Goal: Navigation & Orientation: Find specific page/section

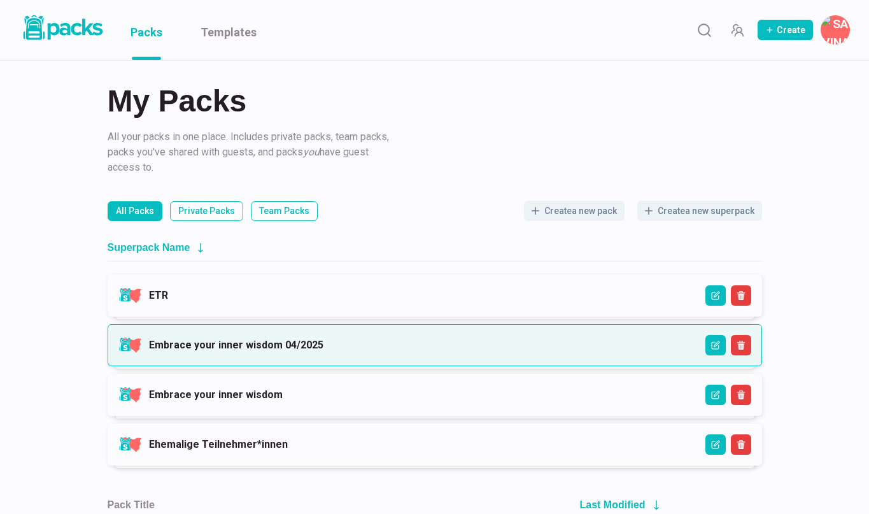
click at [323, 342] on link "Embrace your inner wisdom 04/2025" at bounding box center [236, 345] width 174 height 12
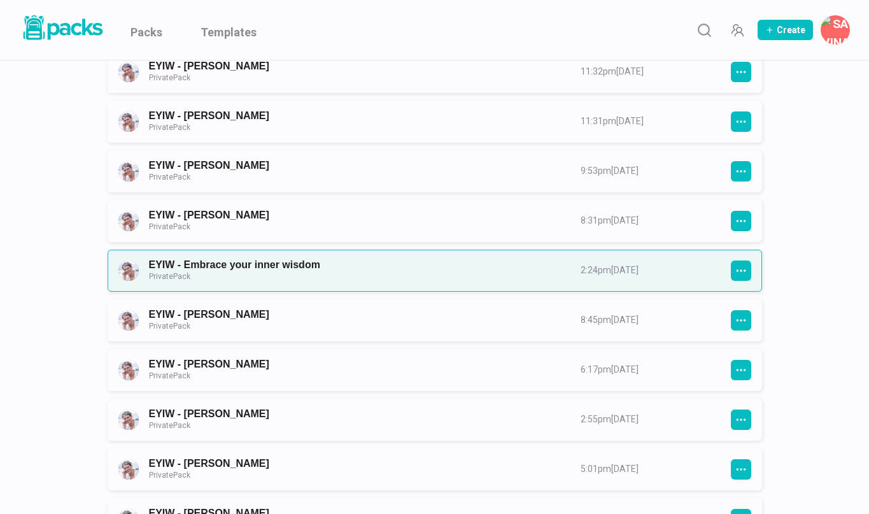
scroll to position [561, 0]
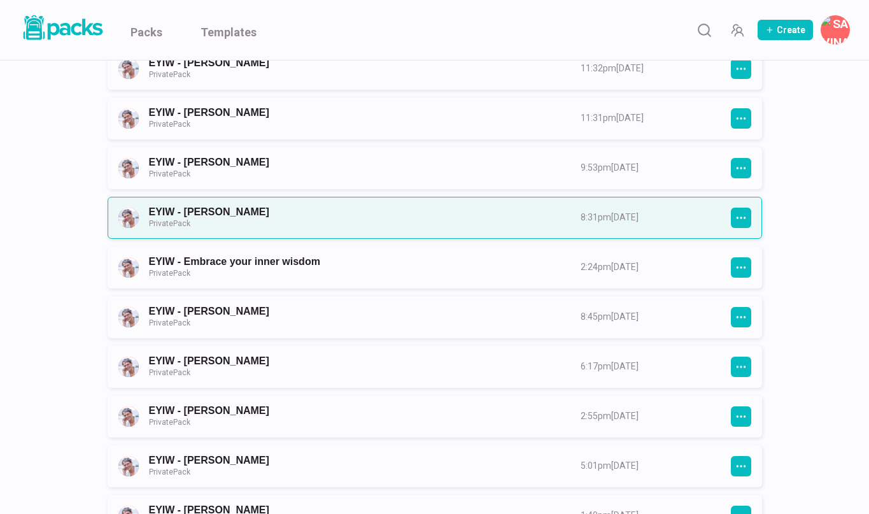
click at [360, 213] on link "EYIW - [PERSON_NAME] Private Pack" at bounding box center [353, 218] width 409 height 24
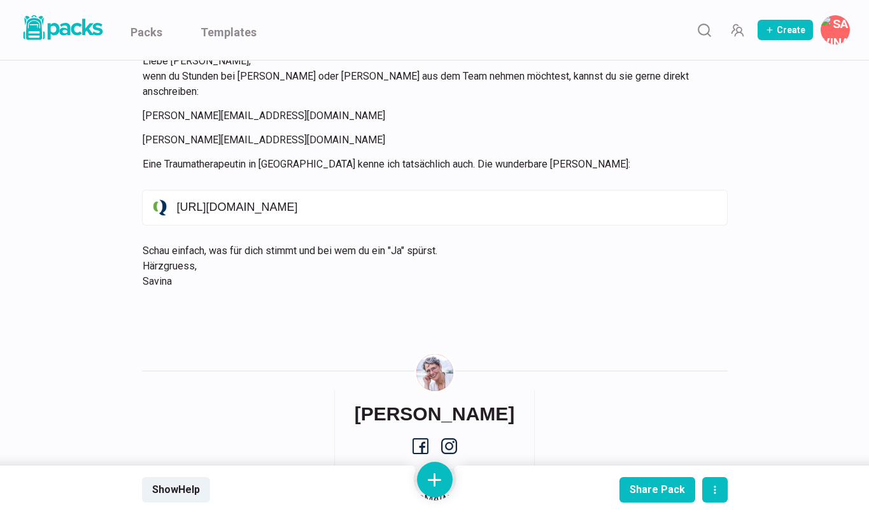
scroll to position [580, 0]
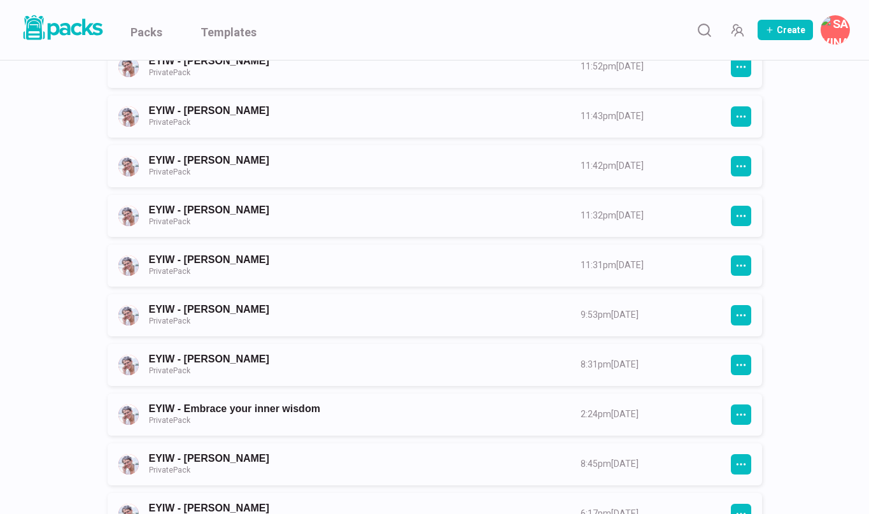
scroll to position [415, 0]
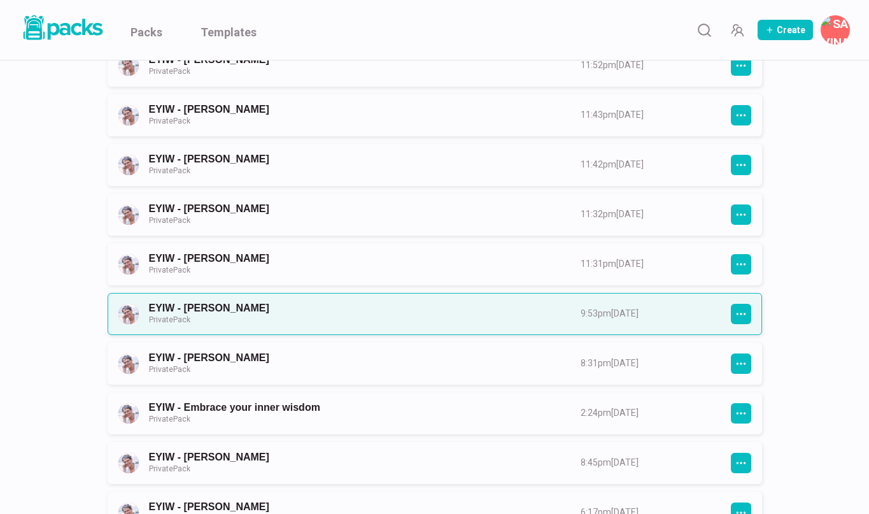
click at [260, 306] on link "EYIW - [PERSON_NAME] Private Pack" at bounding box center [353, 314] width 409 height 24
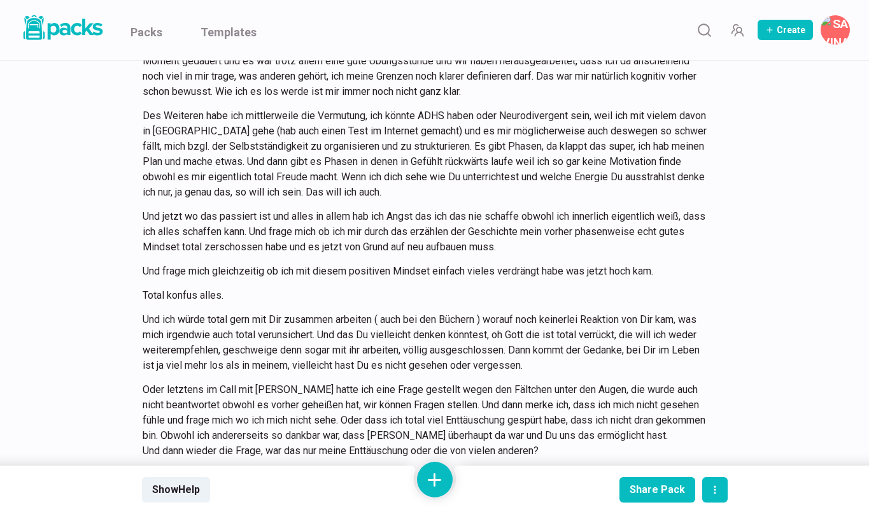
scroll to position [11074, 0]
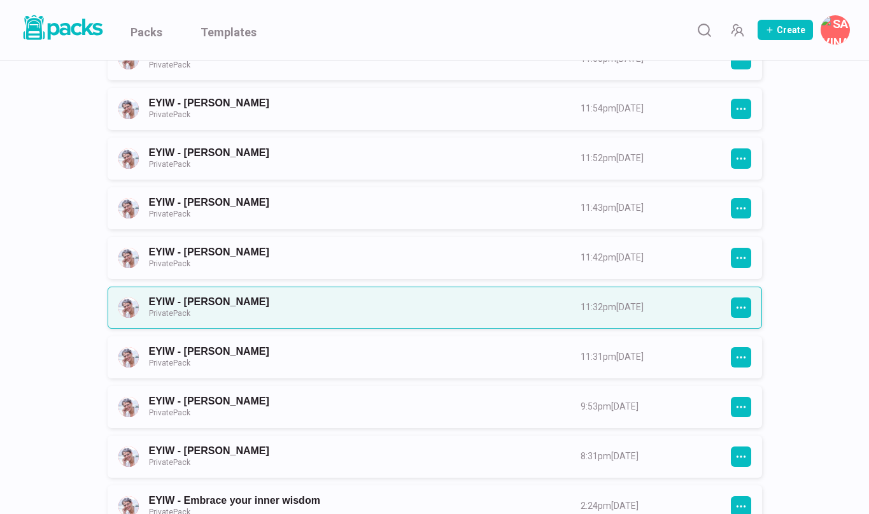
scroll to position [323, 0]
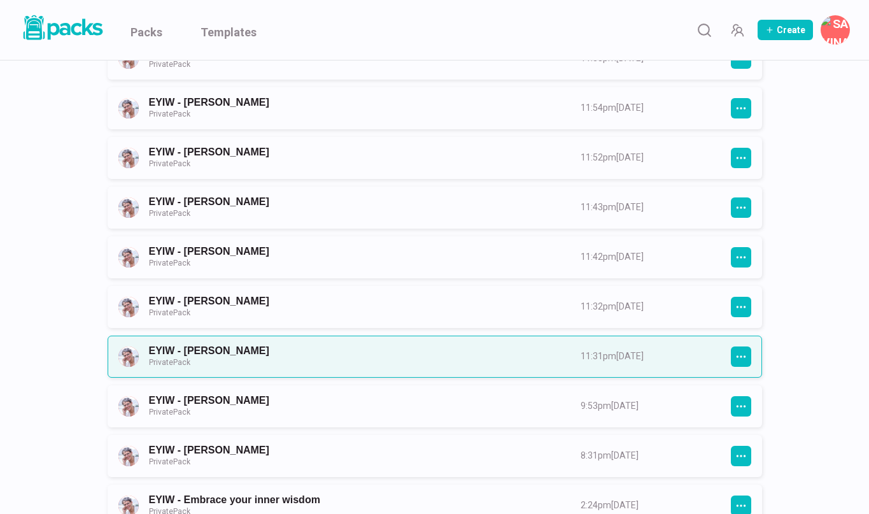
click at [268, 349] on link "EYIW - [PERSON_NAME] Private Pack" at bounding box center [353, 356] width 409 height 24
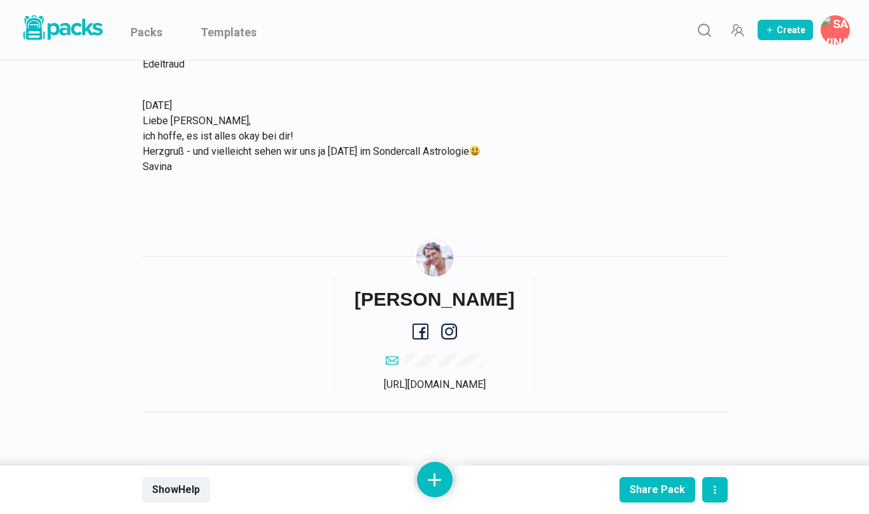
scroll to position [5546, 0]
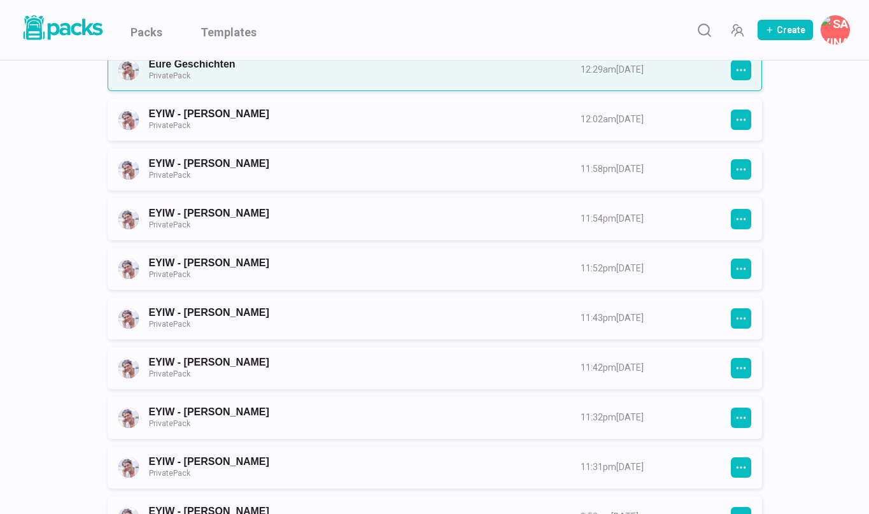
scroll to position [373, 0]
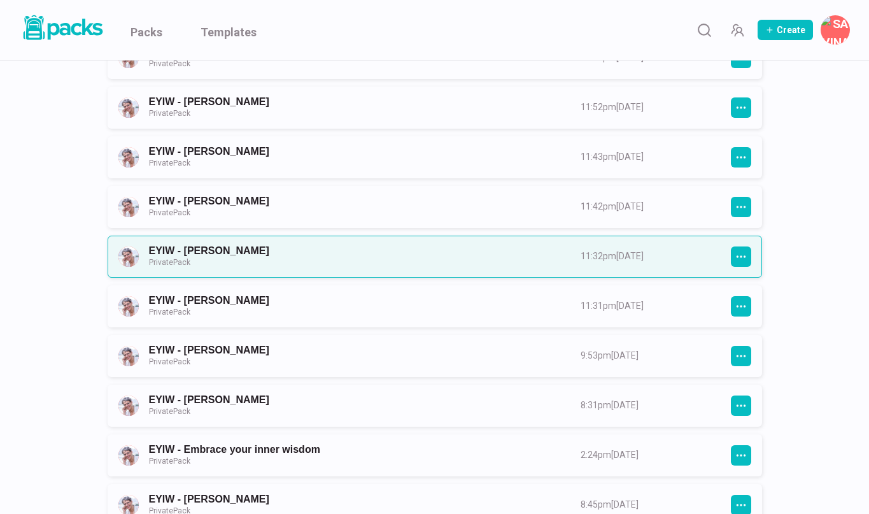
click at [239, 257] on link "EYIW - [PERSON_NAME] Private Pack" at bounding box center [353, 256] width 409 height 24
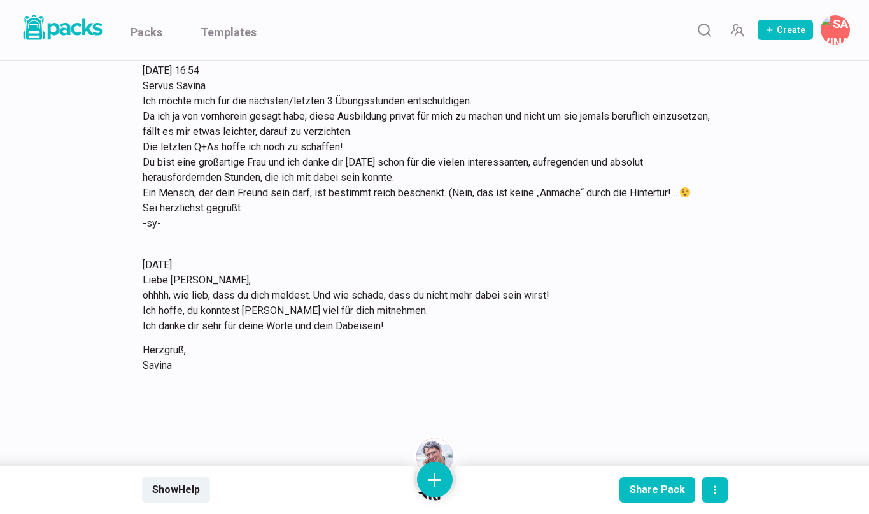
scroll to position [901, 0]
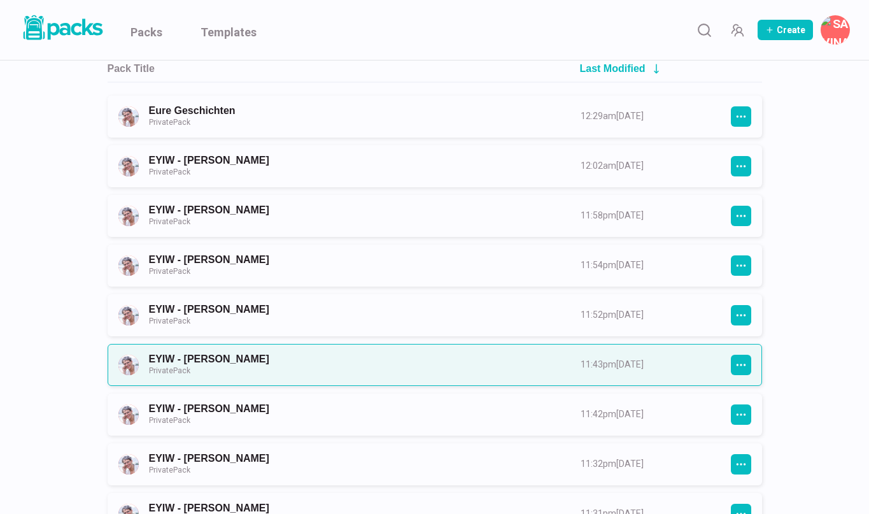
scroll to position [170, 0]
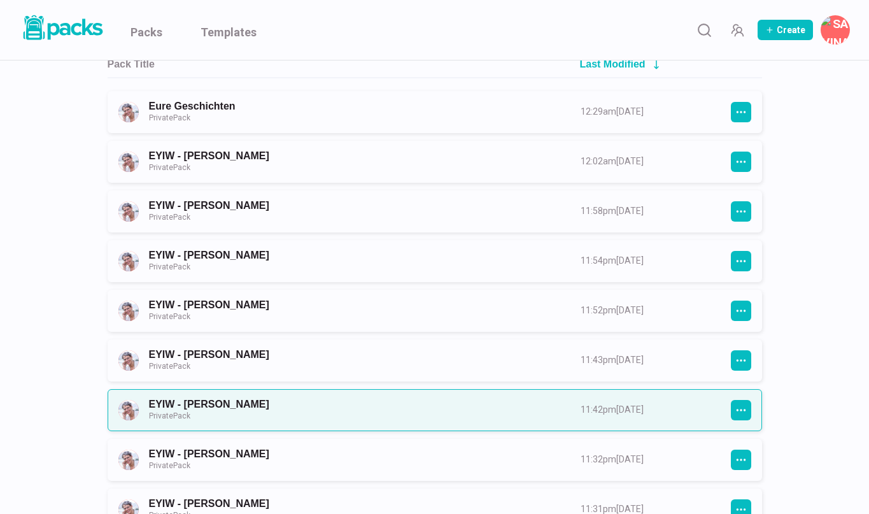
click at [279, 414] on link "EYIW - [PERSON_NAME] Private Pack" at bounding box center [353, 410] width 409 height 24
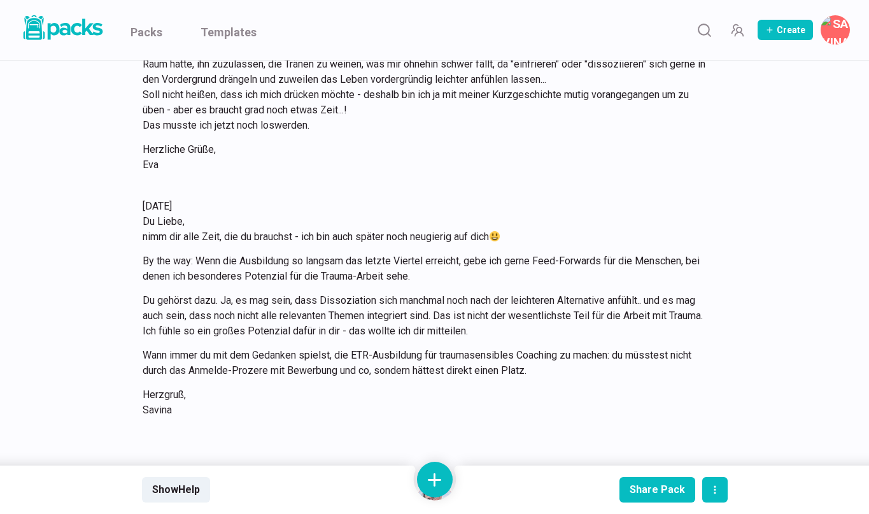
scroll to position [4368, 0]
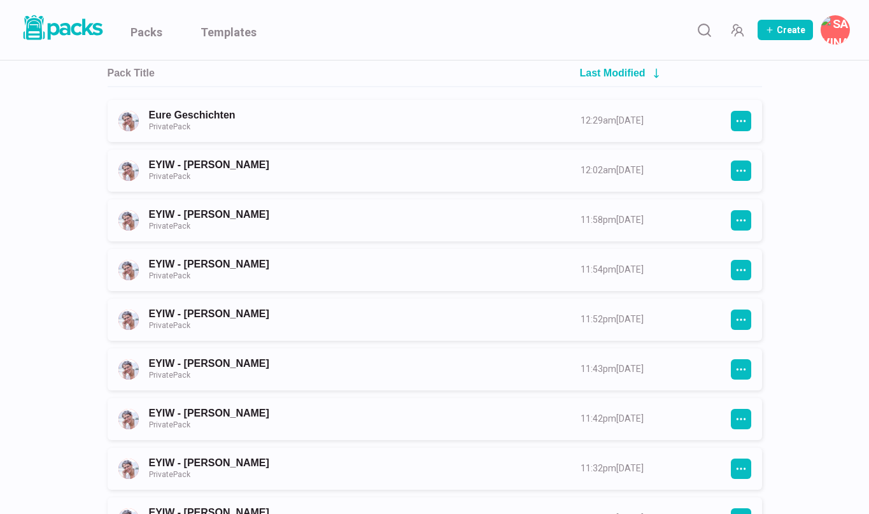
scroll to position [169, 0]
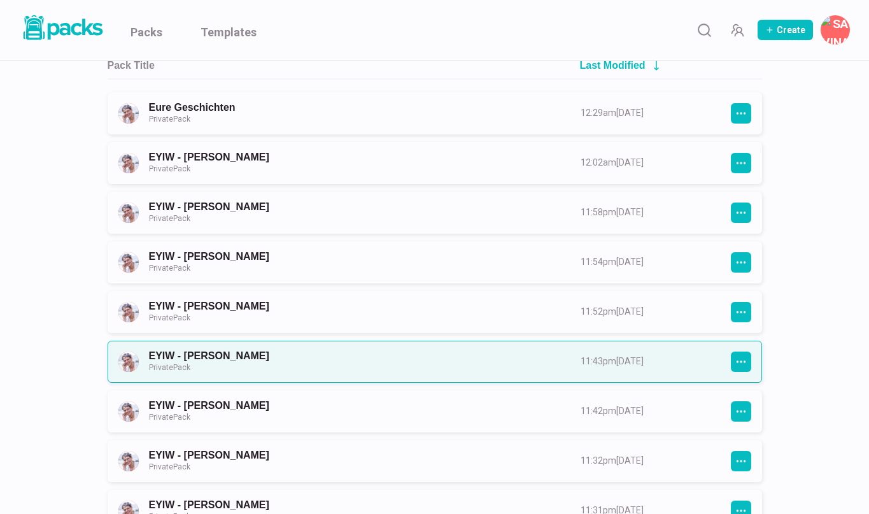
click at [251, 355] on link "EYIW - [PERSON_NAME] Private Pack" at bounding box center [353, 361] width 409 height 24
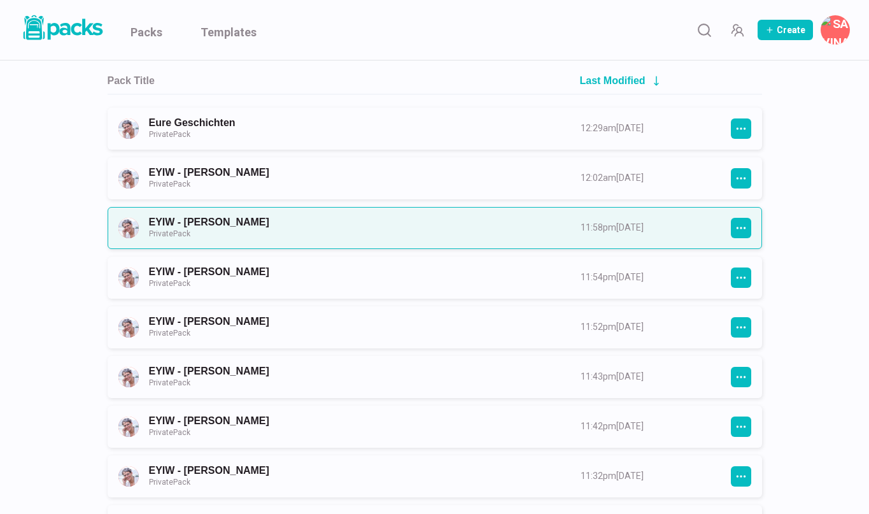
scroll to position [164, 0]
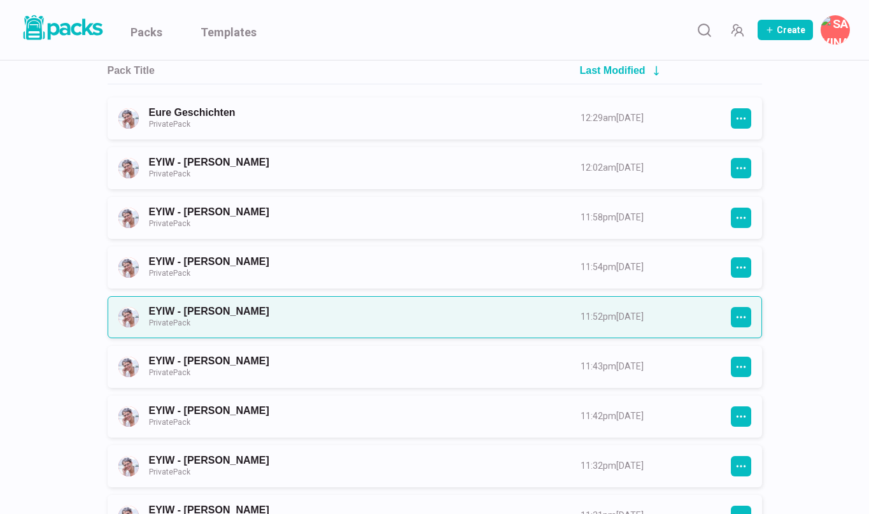
click at [242, 318] on link "EYIW - [PERSON_NAME] Private Pack" at bounding box center [353, 317] width 409 height 24
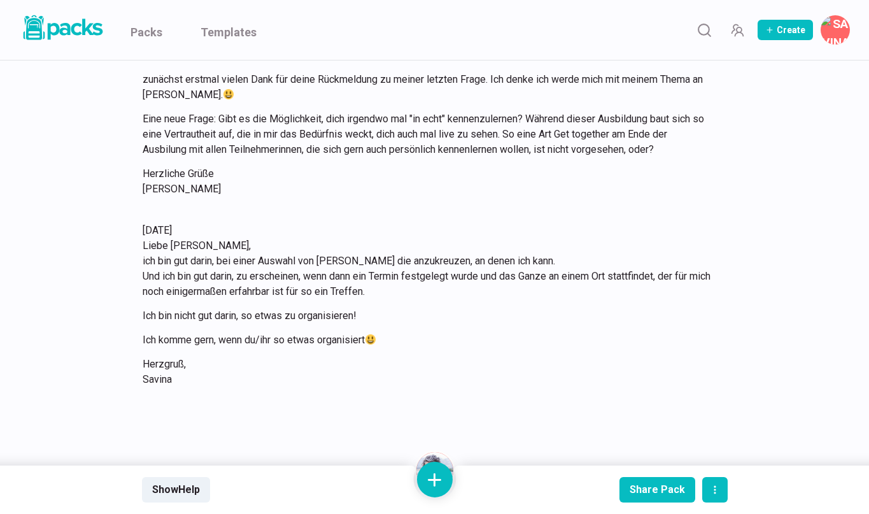
scroll to position [1249, 0]
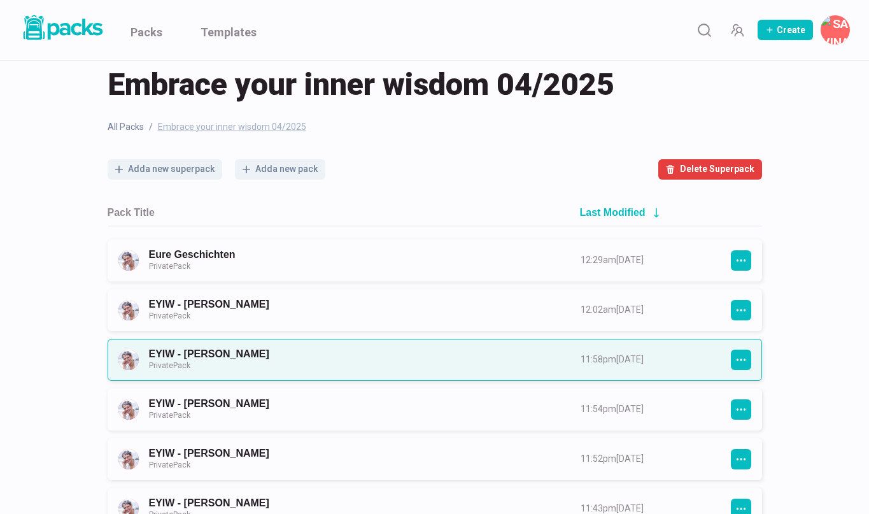
scroll to position [27, 0]
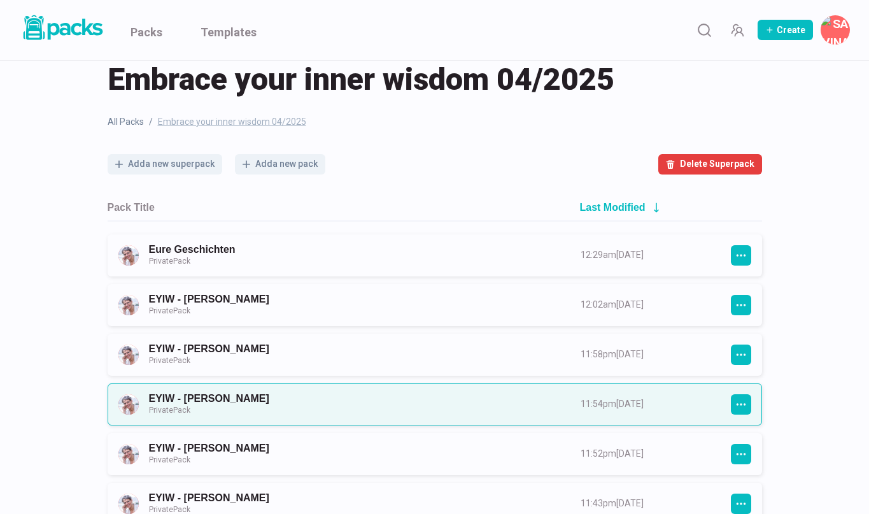
click at [255, 400] on link "EYIW - [PERSON_NAME] Private Pack" at bounding box center [353, 404] width 409 height 24
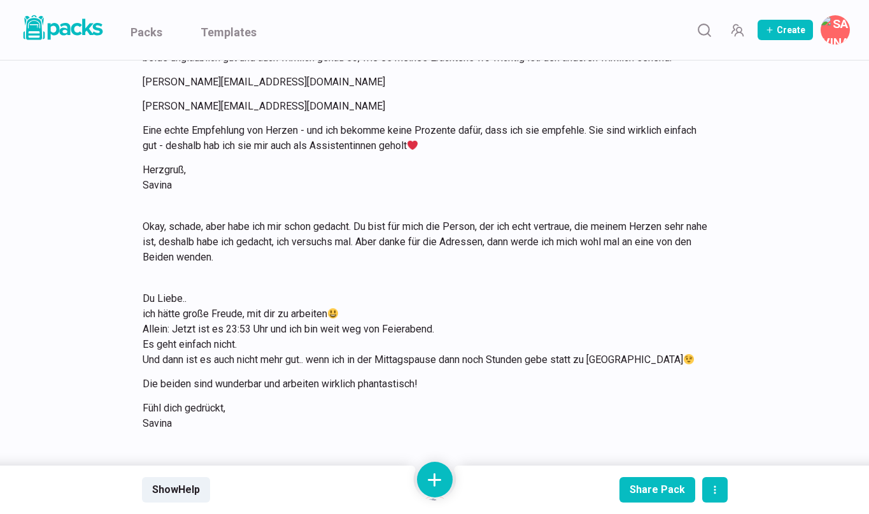
scroll to position [1081, 0]
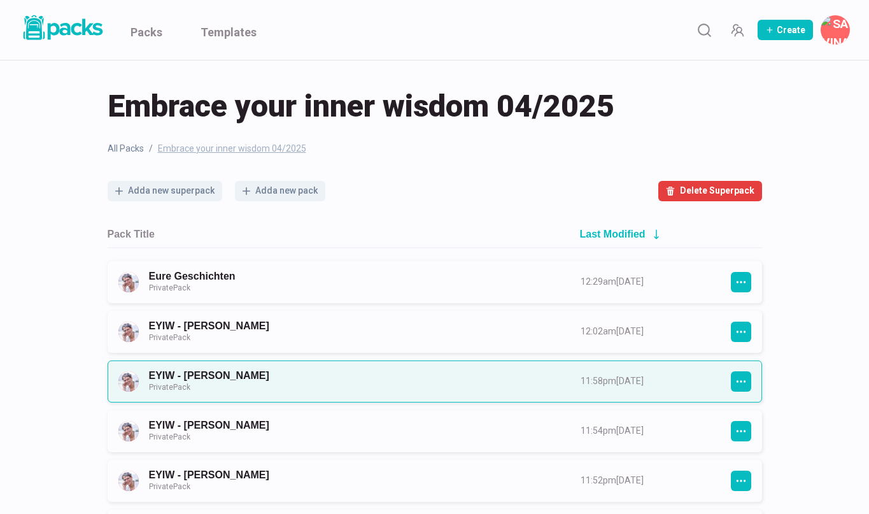
click at [253, 378] on link "EYIW - [PERSON_NAME] Private Pack" at bounding box center [353, 381] width 409 height 24
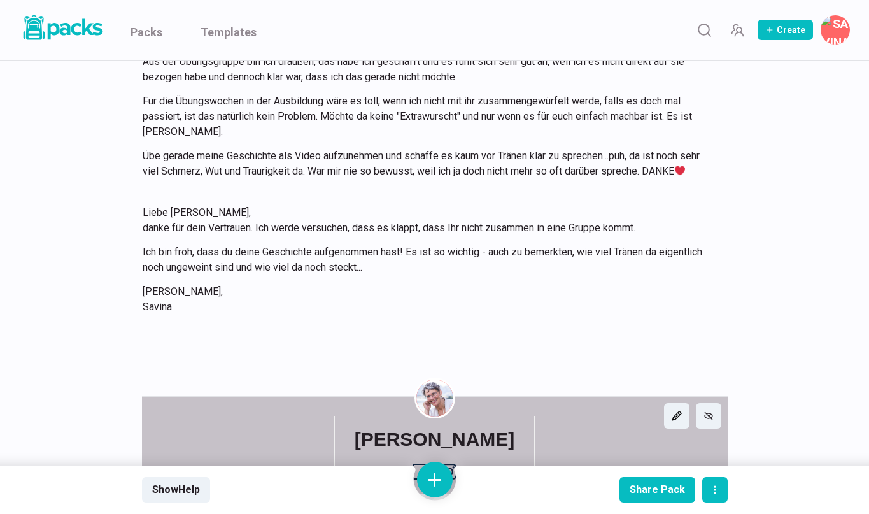
scroll to position [1594, 0]
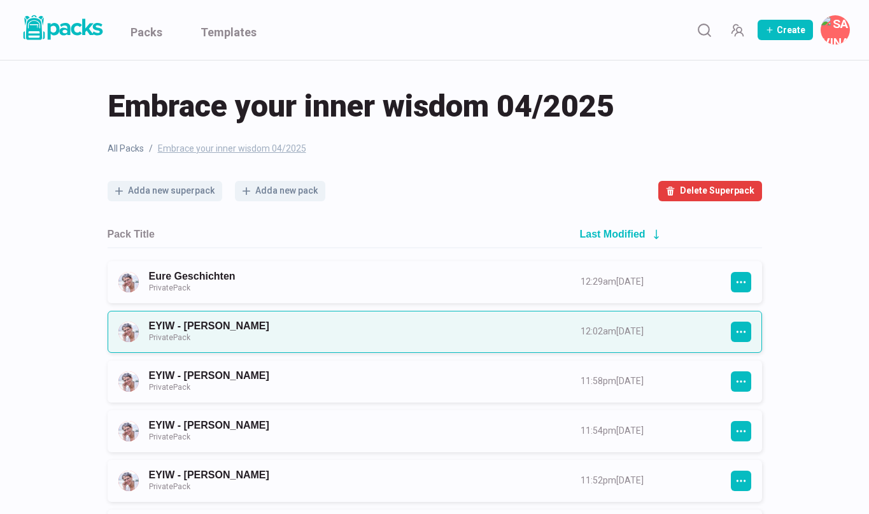
click at [241, 332] on link "EYIW - [PERSON_NAME] Private Pack" at bounding box center [353, 332] width 409 height 24
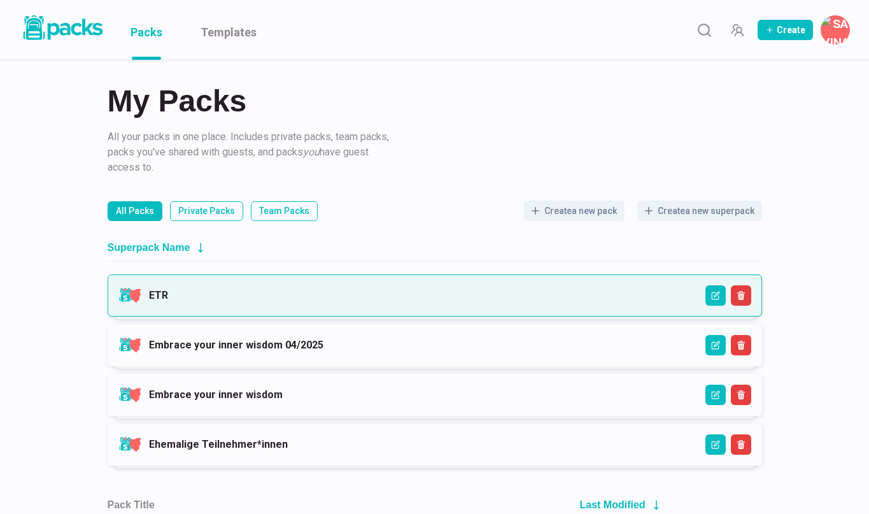
click at [168, 301] on link "ETR" at bounding box center [158, 295] width 19 height 12
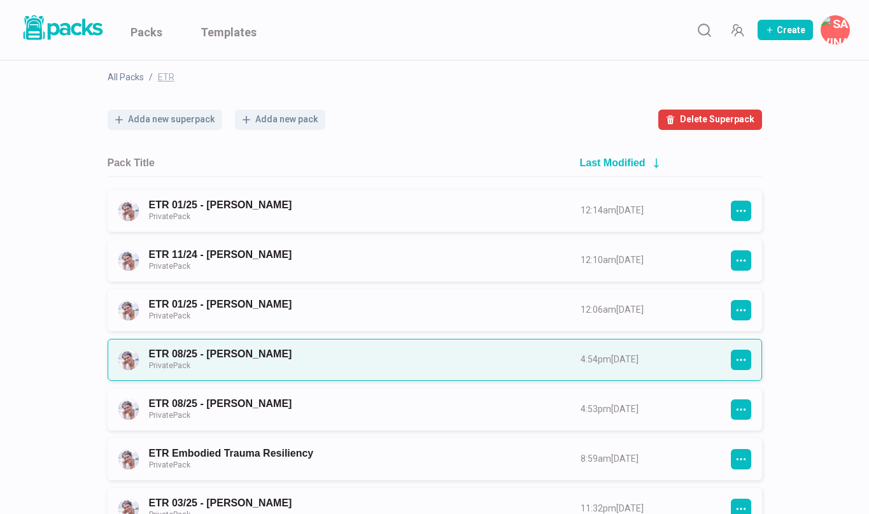
scroll to position [76, 0]
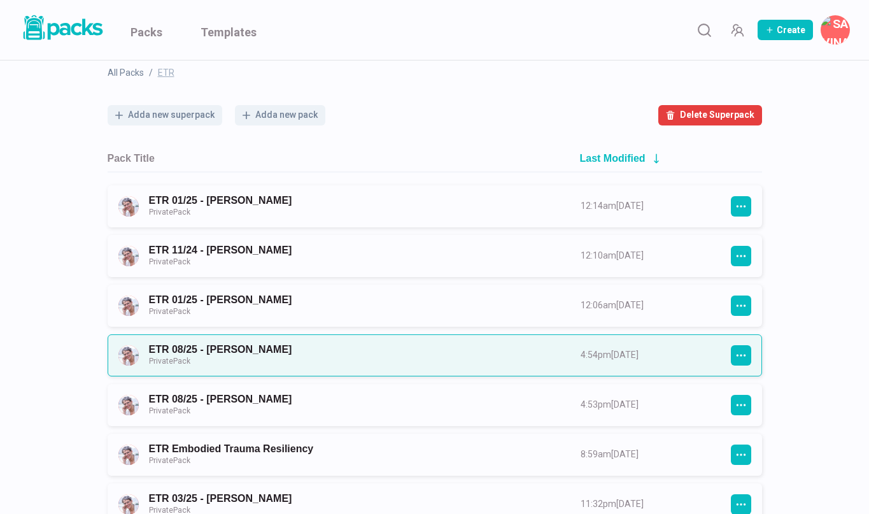
click at [260, 353] on link "ETR 08/25 - [PERSON_NAME] Private Pack" at bounding box center [353, 355] width 409 height 24
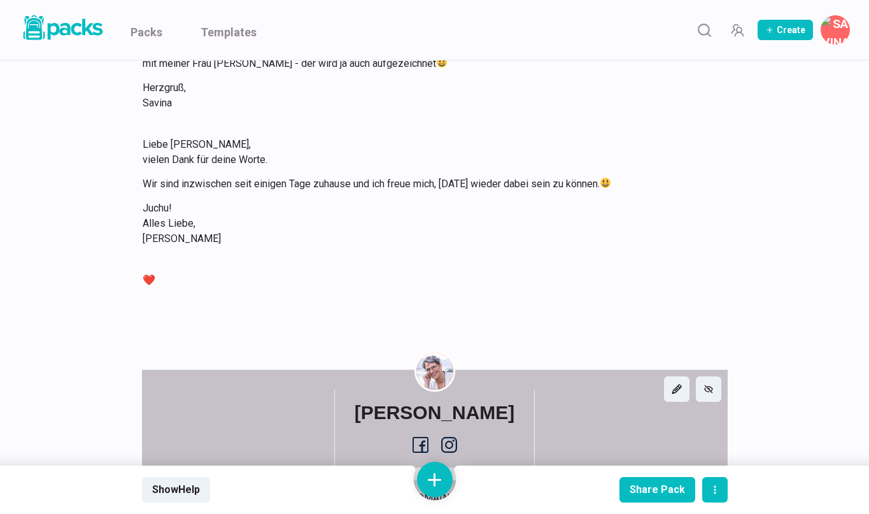
scroll to position [1027, 0]
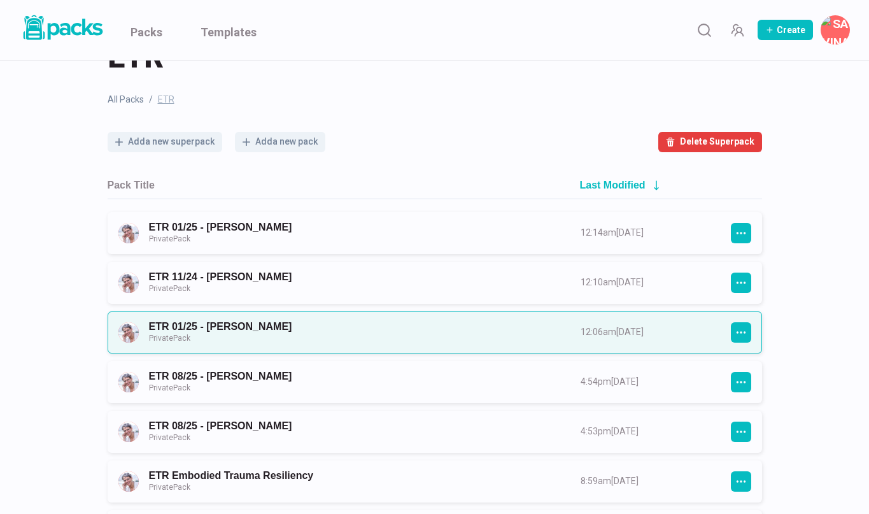
scroll to position [30, 0]
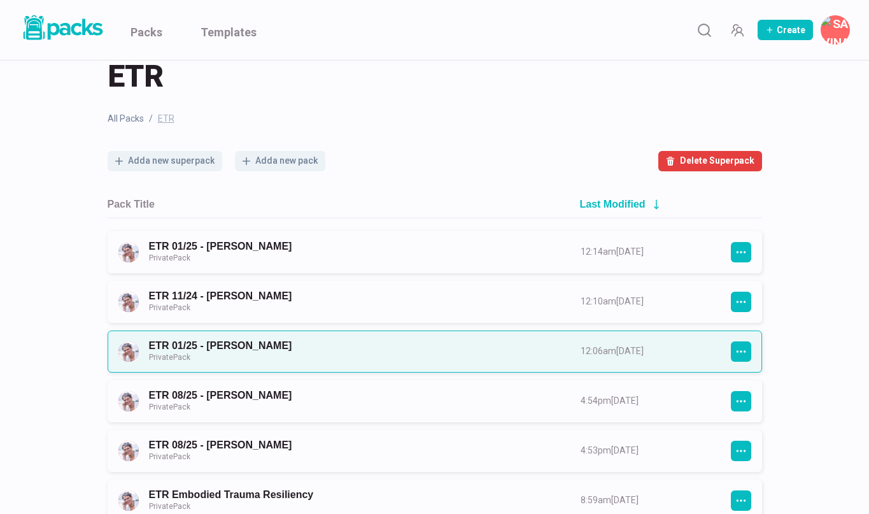
click at [259, 347] on link "ETR 01/25 - [PERSON_NAME] Private Pack" at bounding box center [353, 351] width 409 height 24
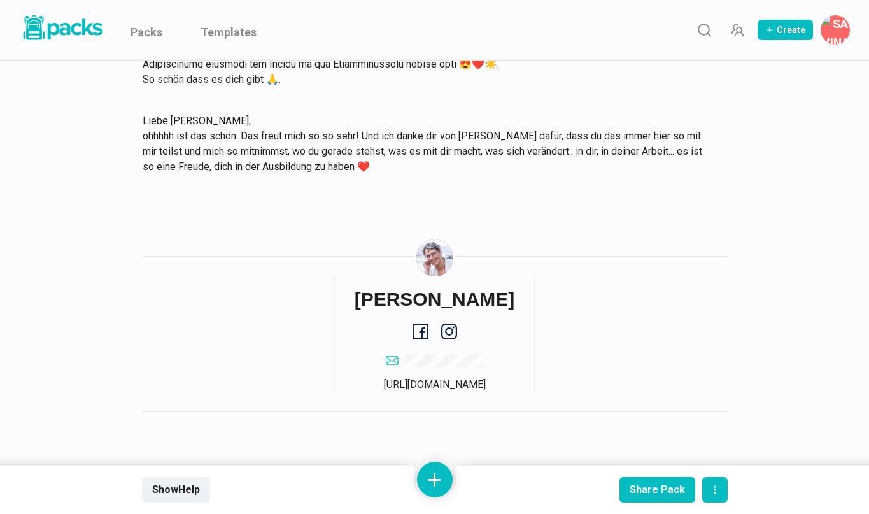
scroll to position [10475, 0]
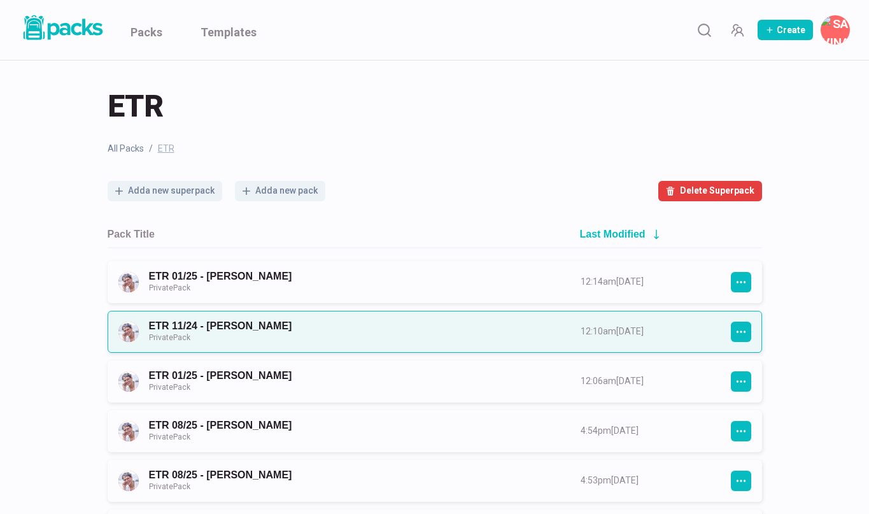
click at [258, 334] on link "ETR 11/24 - [PERSON_NAME] Private Pack" at bounding box center [353, 332] width 409 height 24
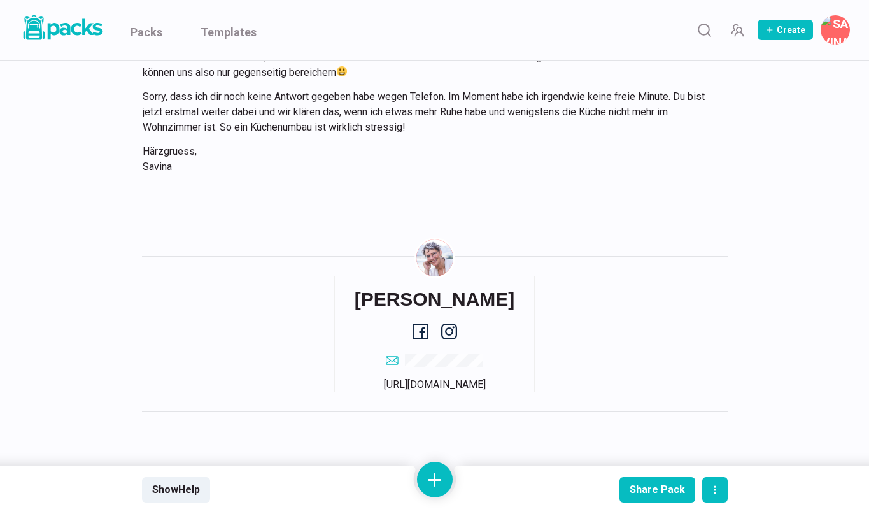
scroll to position [5775, 0]
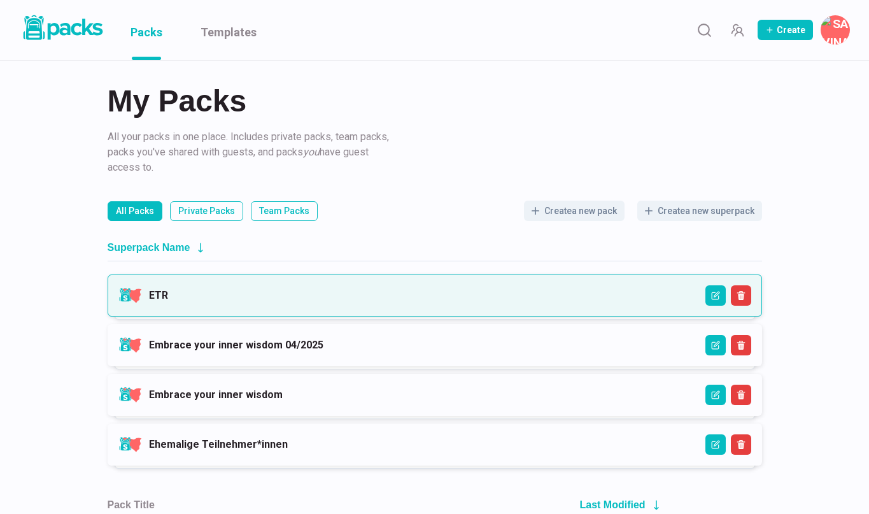
click at [168, 300] on link "ETR" at bounding box center [158, 295] width 19 height 12
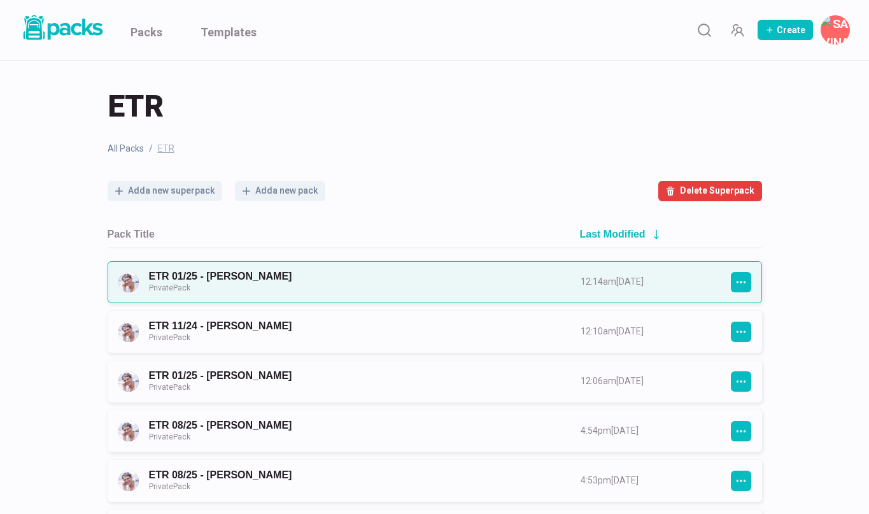
click at [257, 279] on link "ETR 01/25 - [PERSON_NAME] Private Pack" at bounding box center [353, 282] width 409 height 24
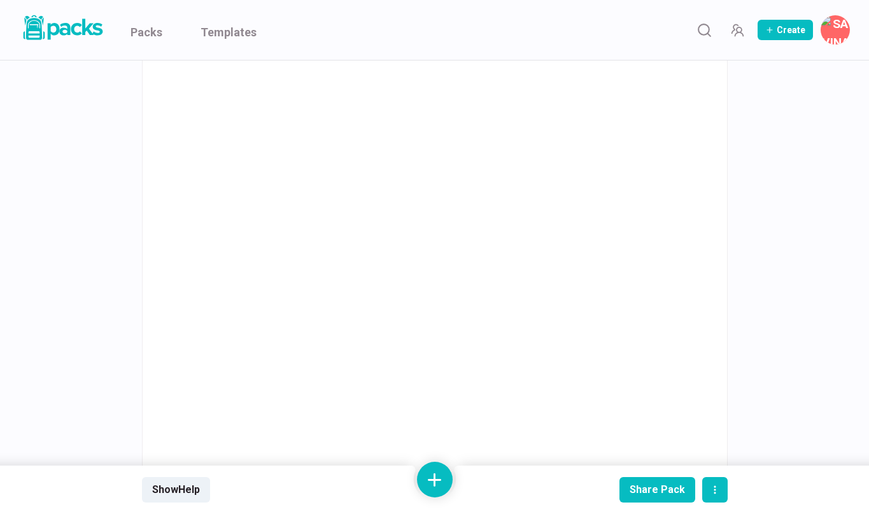
scroll to position [7219, 0]
